Goal: Task Accomplishment & Management: Manage account settings

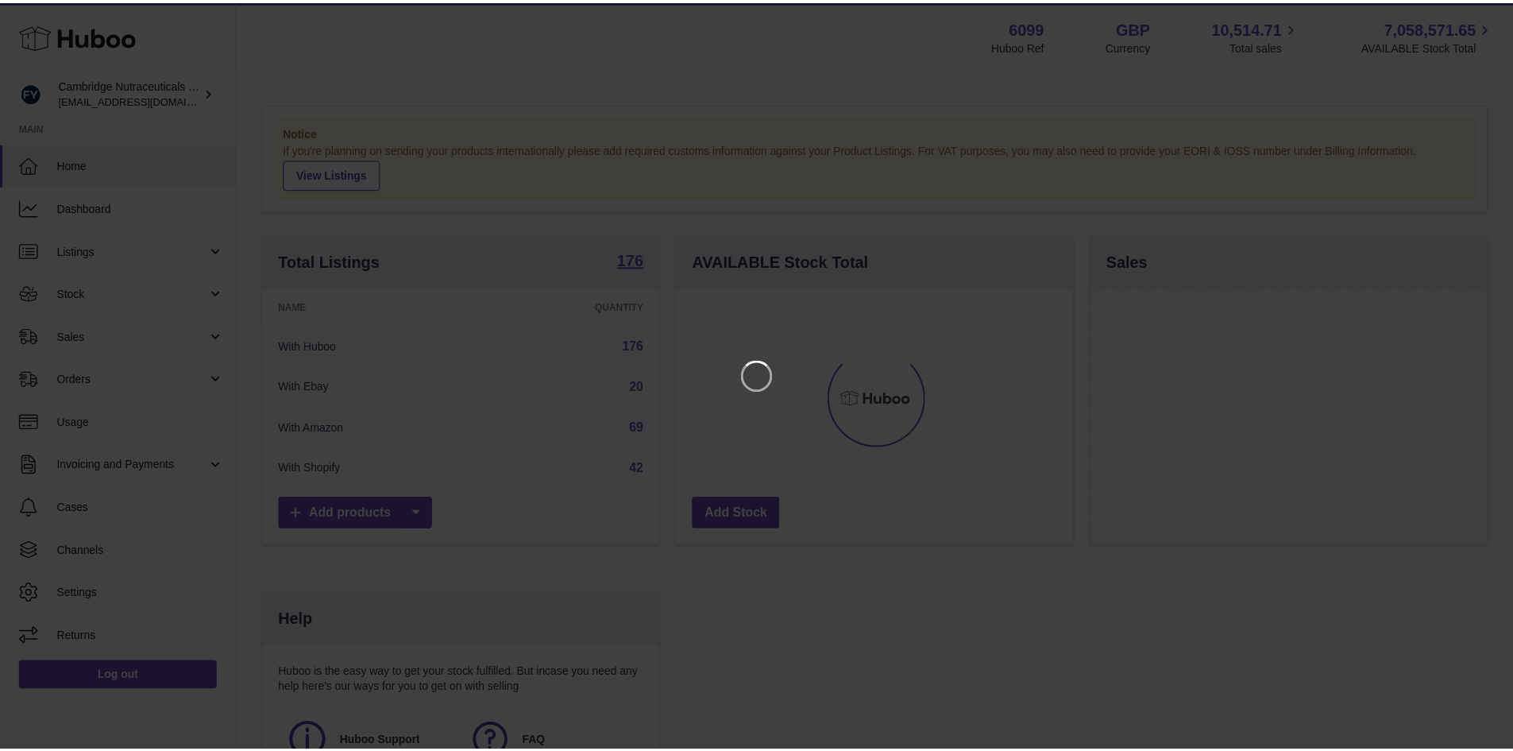
scroll to position [248, 400]
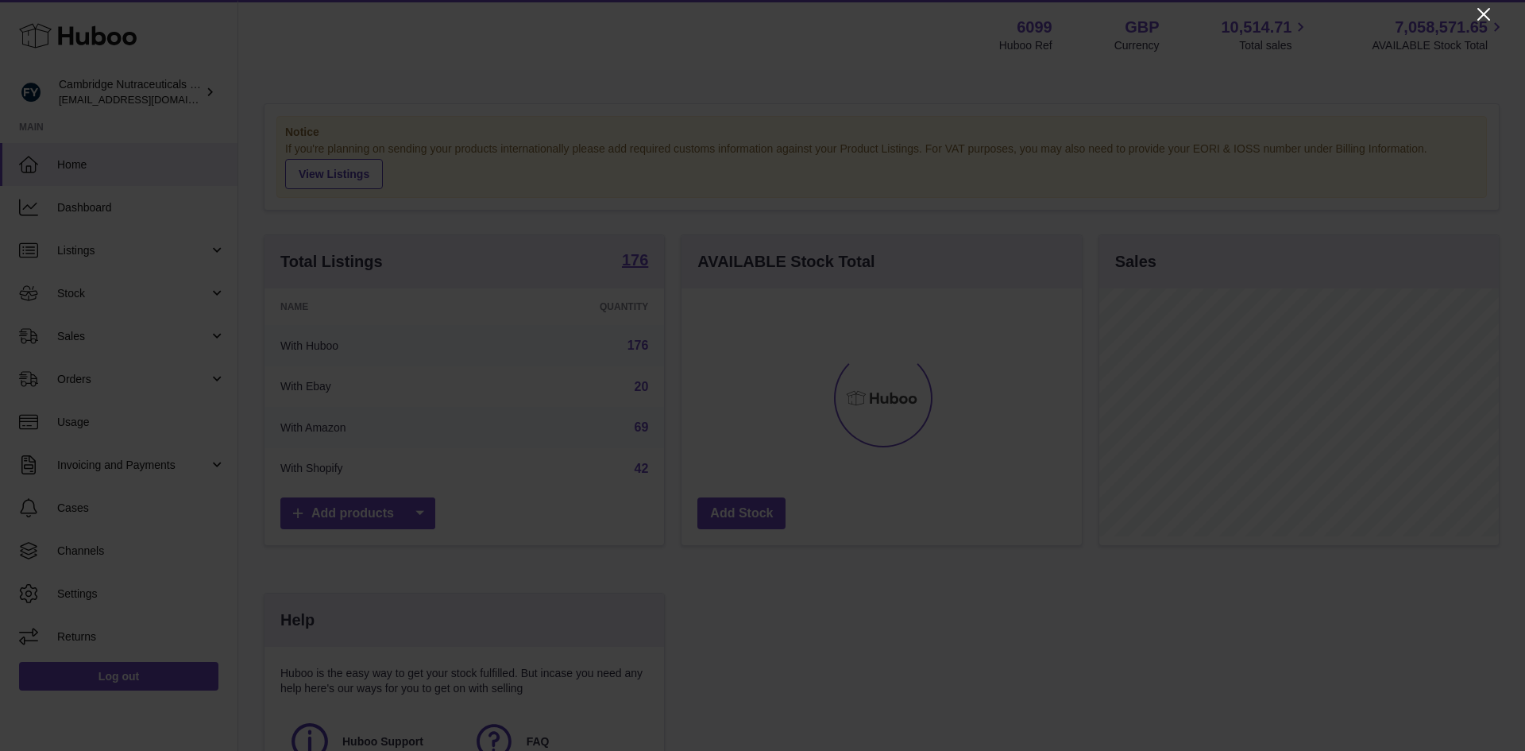
click at [1483, 15] on icon "Close" at bounding box center [1483, 14] width 13 height 13
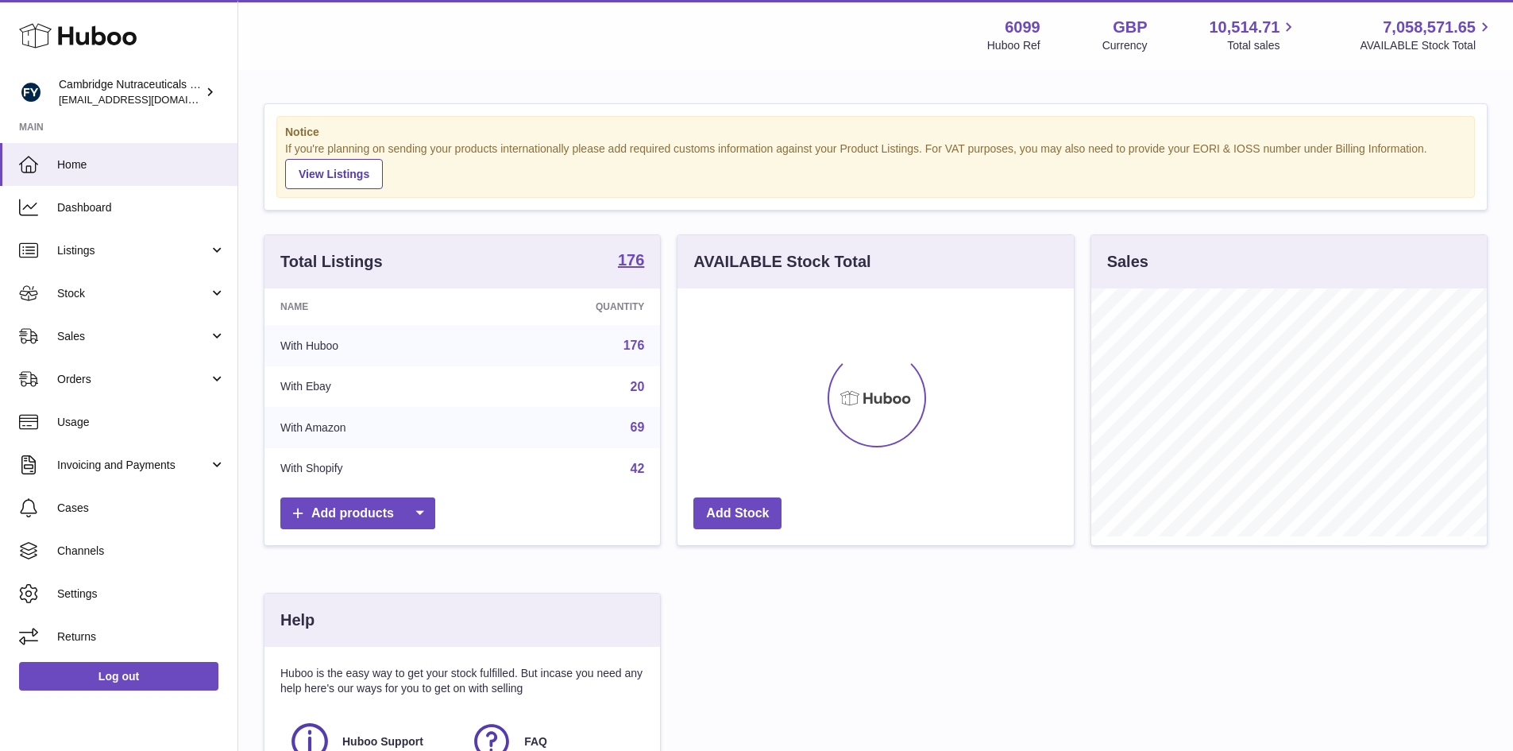
scroll to position [794046, 793899]
click at [91, 295] on span "Stock" at bounding box center [133, 293] width 152 height 15
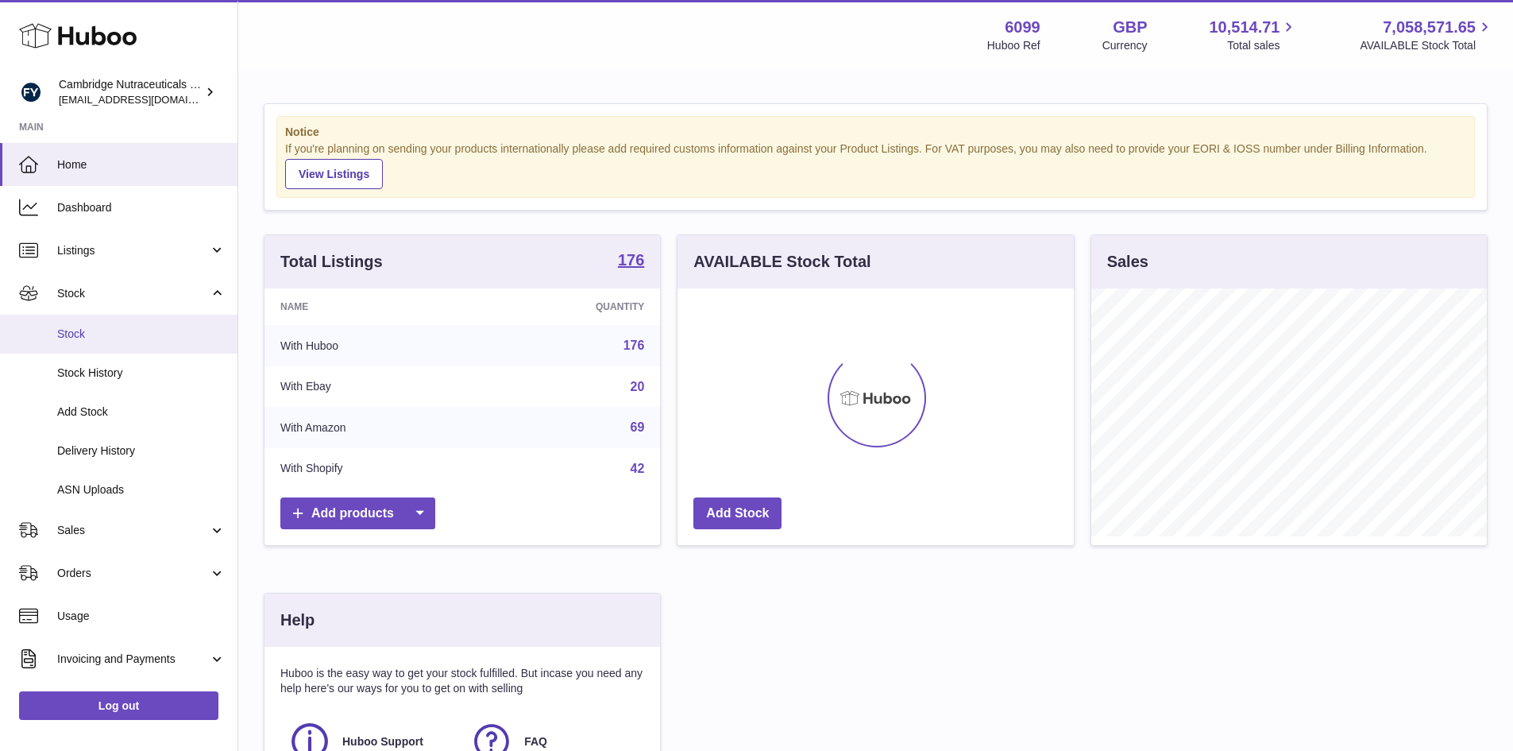
click at [69, 327] on span "Stock" at bounding box center [141, 333] width 168 height 15
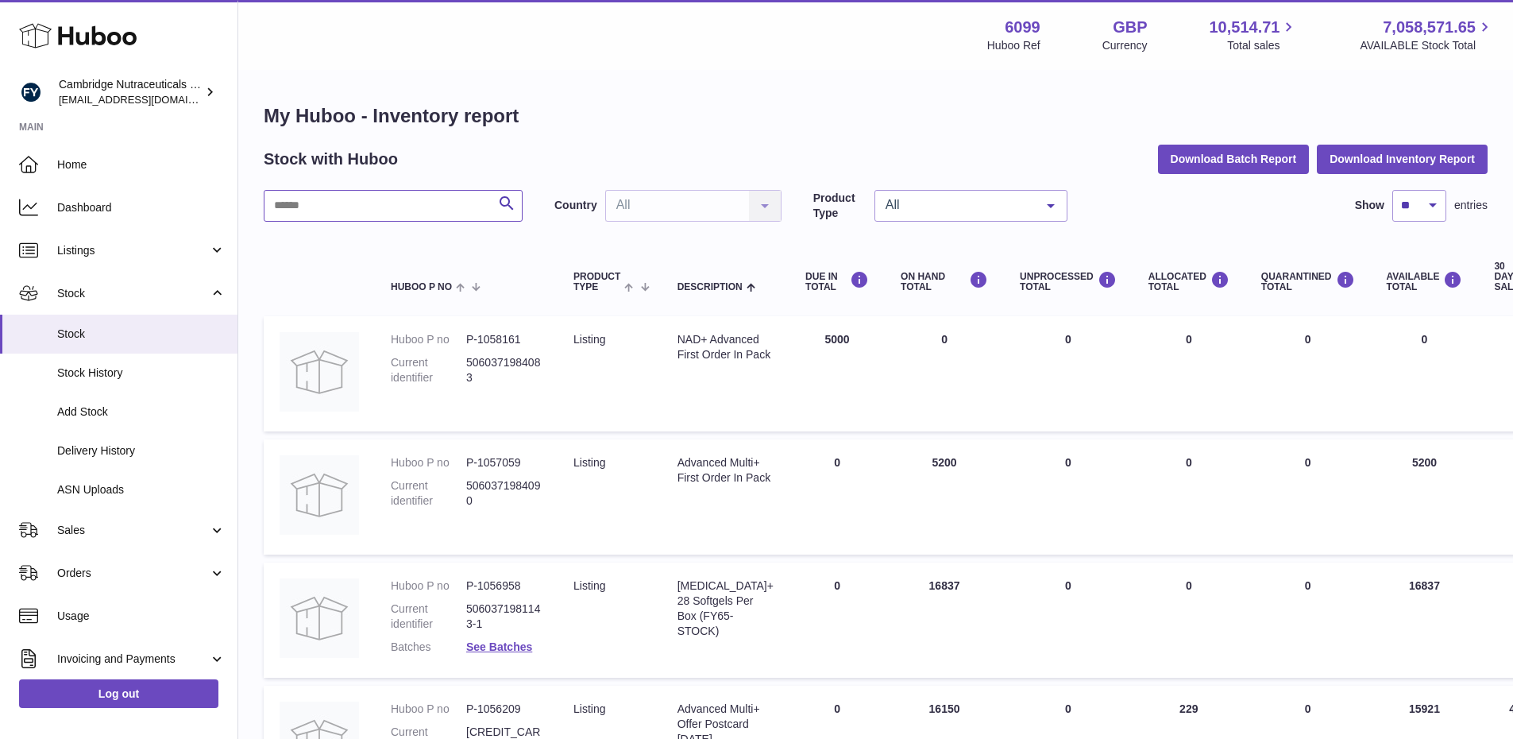
click at [320, 197] on input "text" at bounding box center [393, 206] width 259 height 32
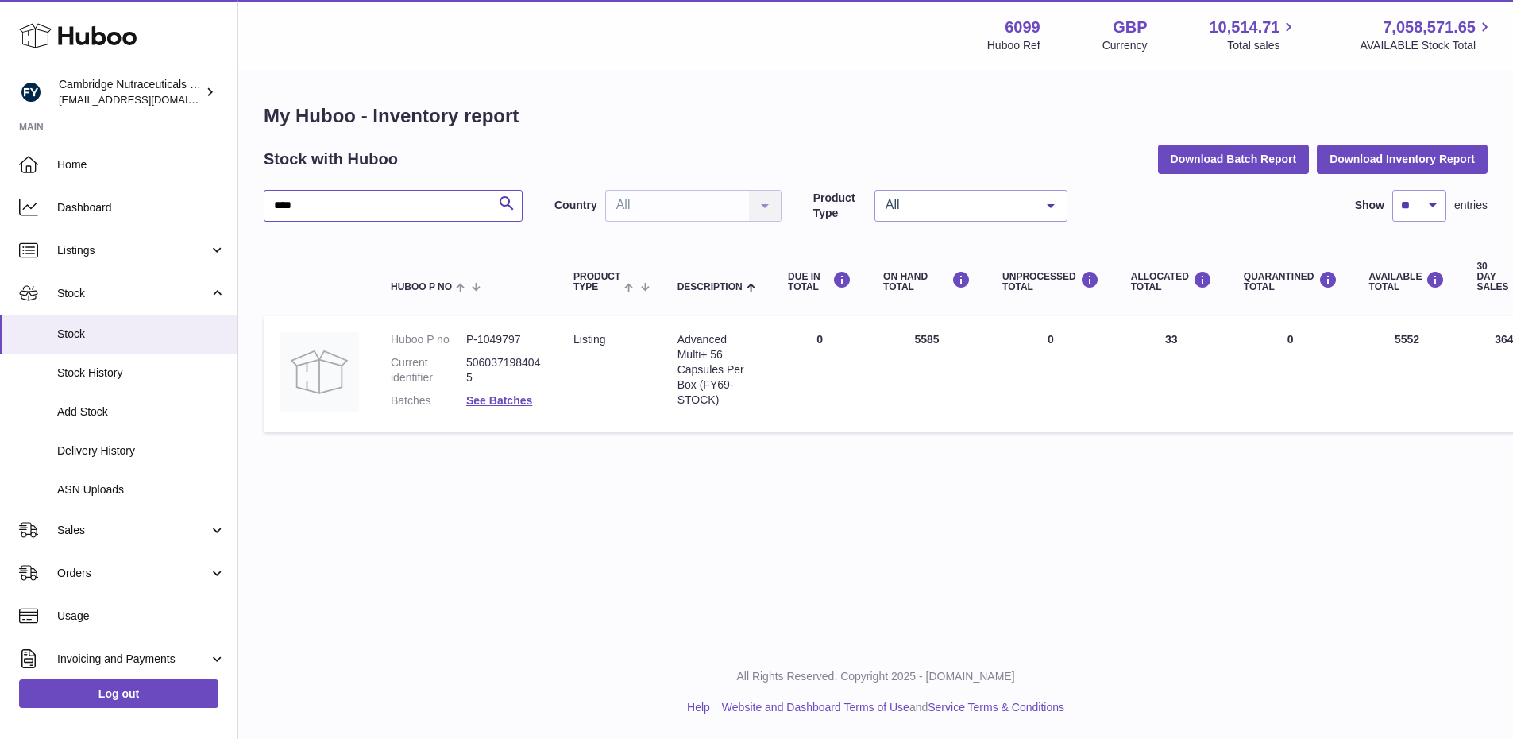
type input "****"
